Goal: Find specific page/section: Find specific page/section

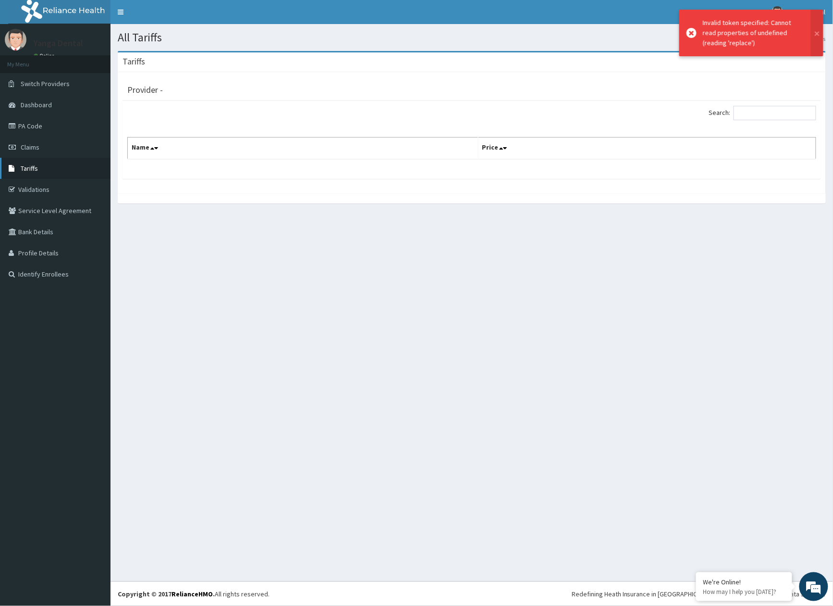
click at [30, 169] on span "Tariffs" at bounding box center [29, 168] width 17 height 9
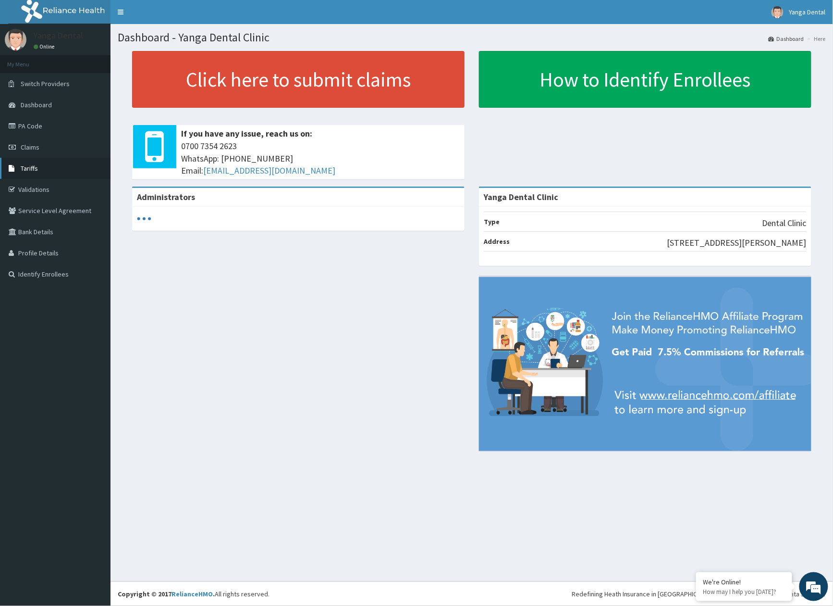
click at [53, 162] on link "Tariffs" at bounding box center [55, 168] width 111 height 21
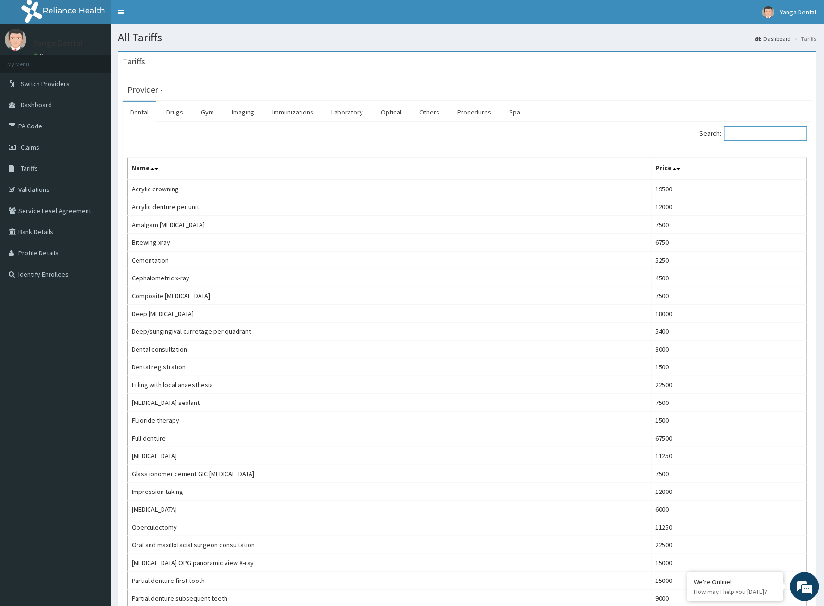
click at [756, 135] on input "Search:" at bounding box center [765, 133] width 83 height 14
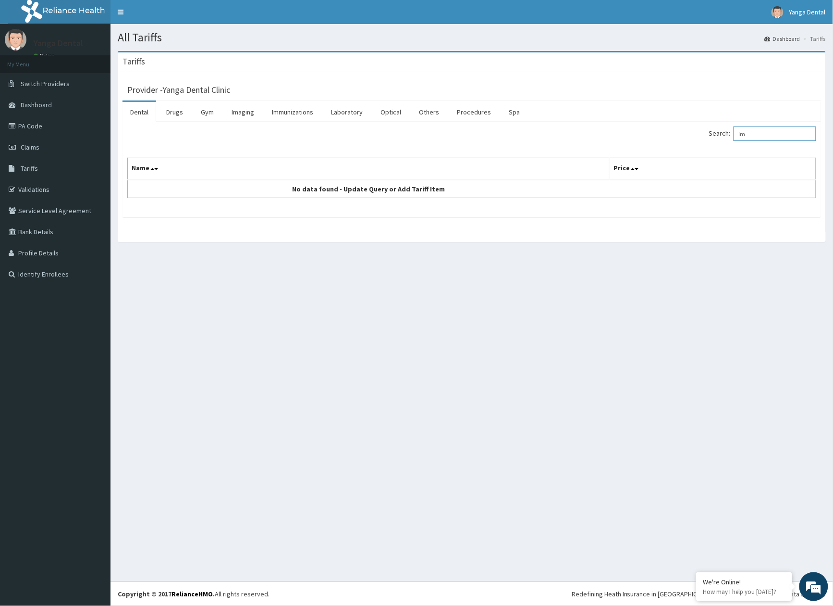
type input "i"
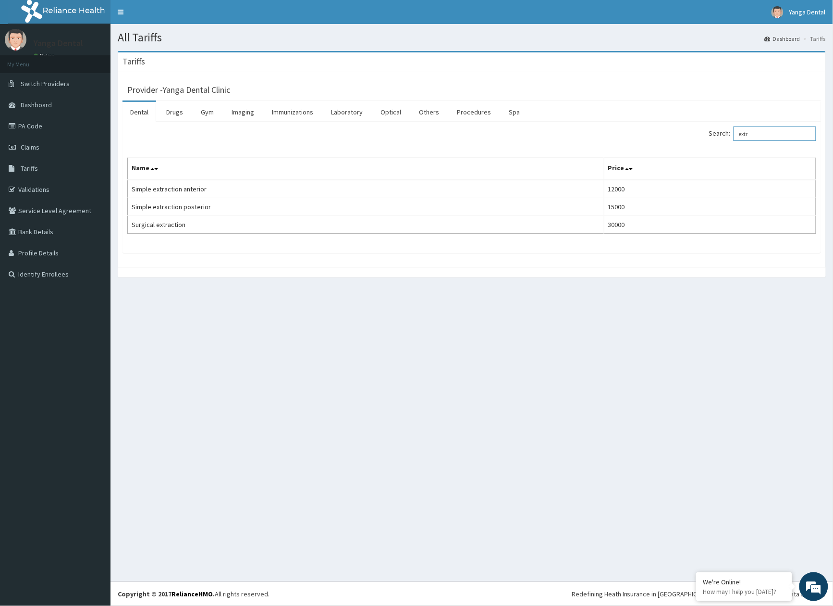
type input "extr"
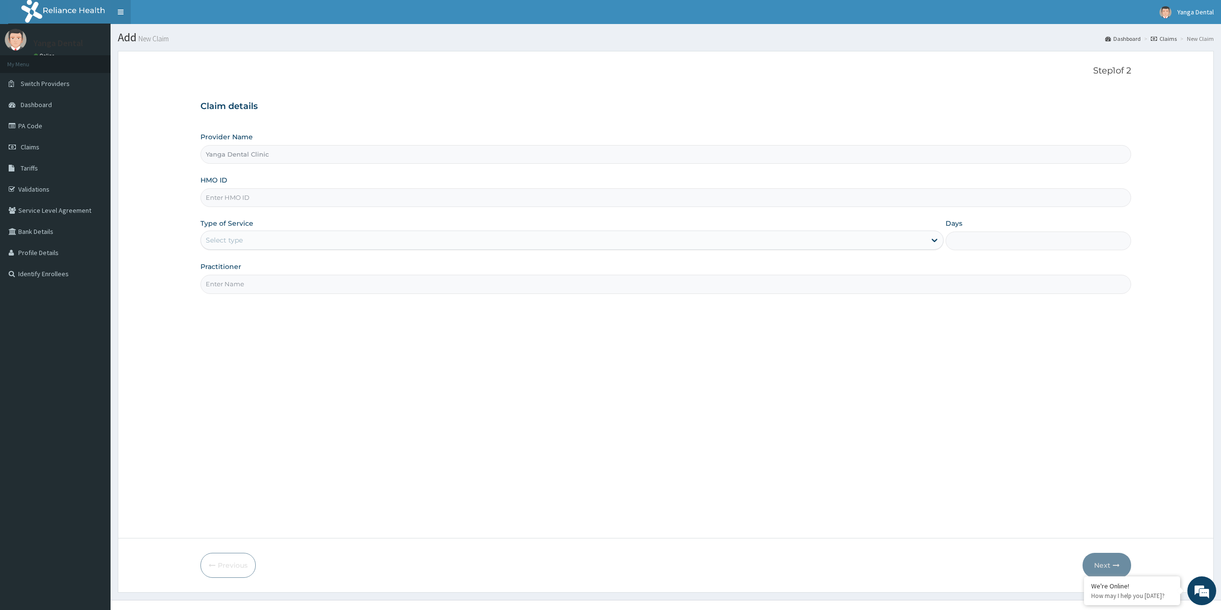
click at [114, 5] on link "Toggle navigation" at bounding box center [121, 12] width 20 height 24
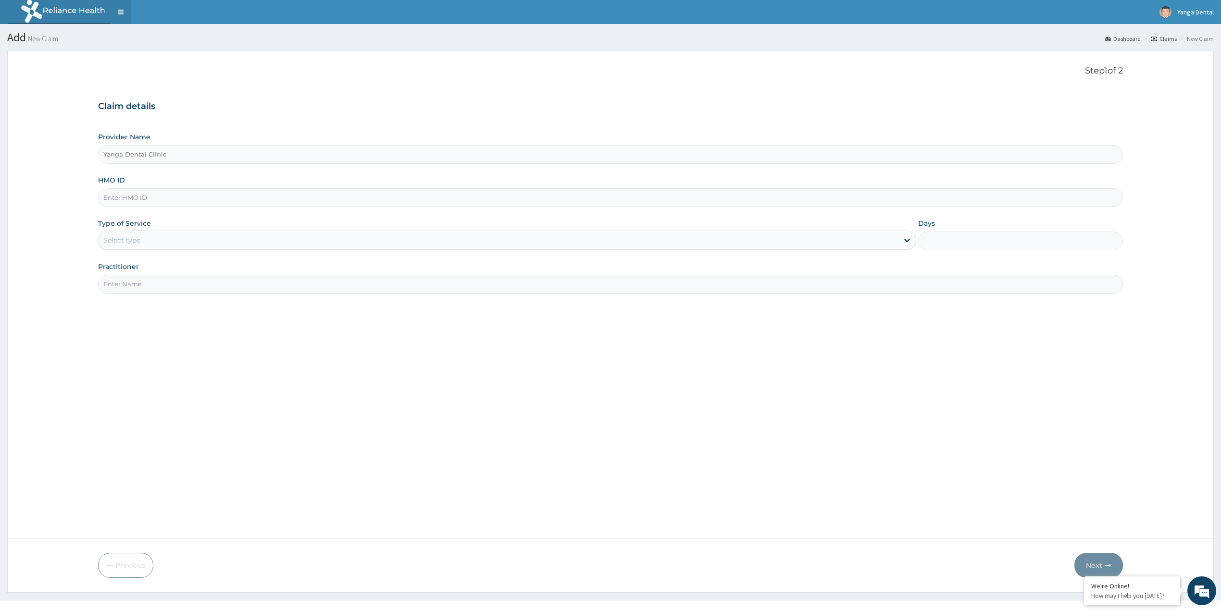
click at [116, 17] on link "Toggle navigation" at bounding box center [121, 12] width 20 height 24
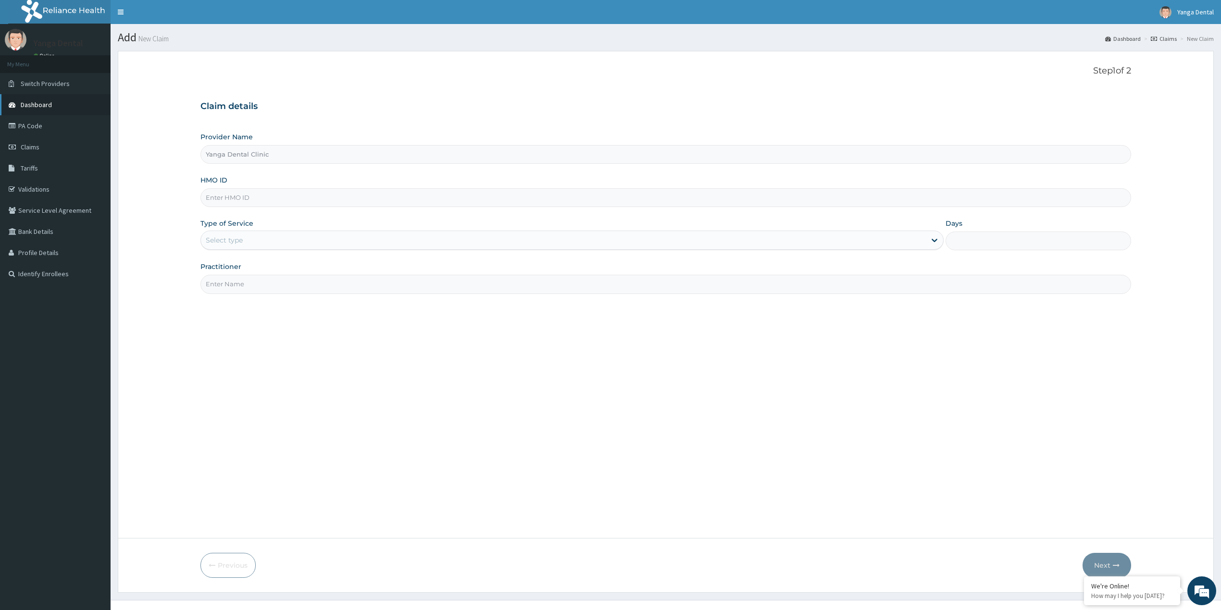
click at [37, 108] on span "Dashboard" at bounding box center [36, 104] width 31 height 9
